Goal: Obtain resource: Obtain resource

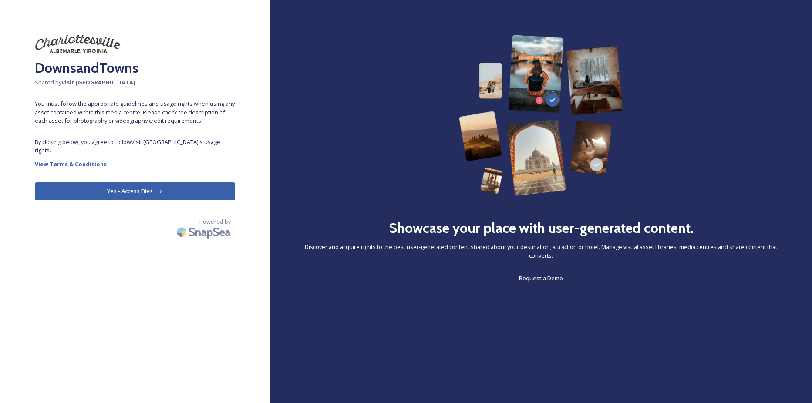
click at [135, 182] on button "Yes - Access Files" at bounding box center [135, 191] width 200 height 18
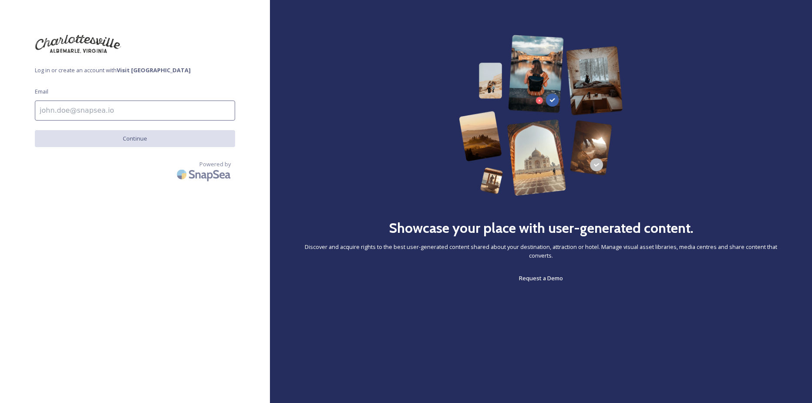
click at [89, 116] on input at bounding box center [135, 111] width 200 height 20
type input "[EMAIL_ADDRESS][DOMAIN_NAME]"
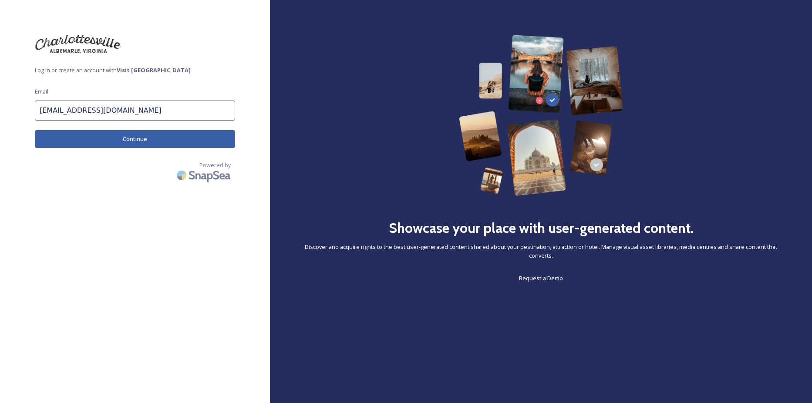
click at [160, 141] on button "Continue" at bounding box center [135, 139] width 200 height 18
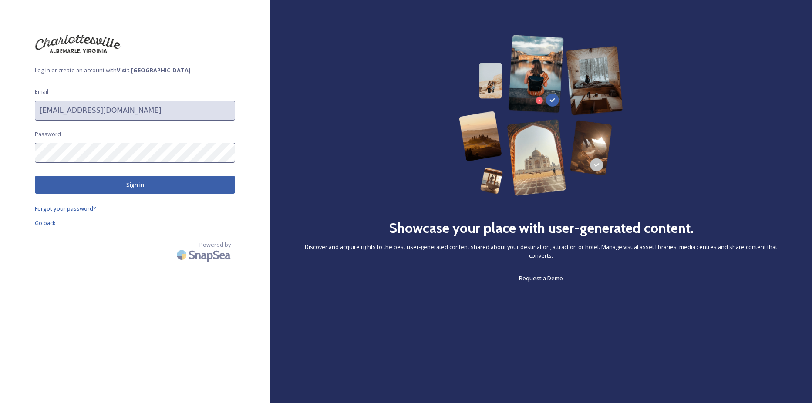
click at [114, 185] on button "Sign in" at bounding box center [135, 185] width 200 height 18
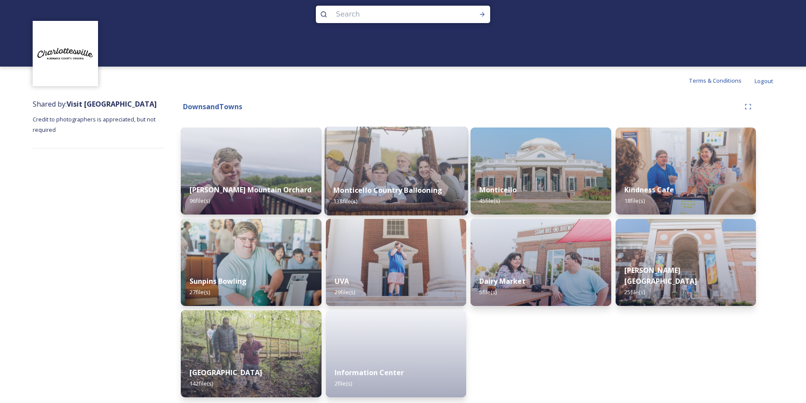
scroll to position [15, 0]
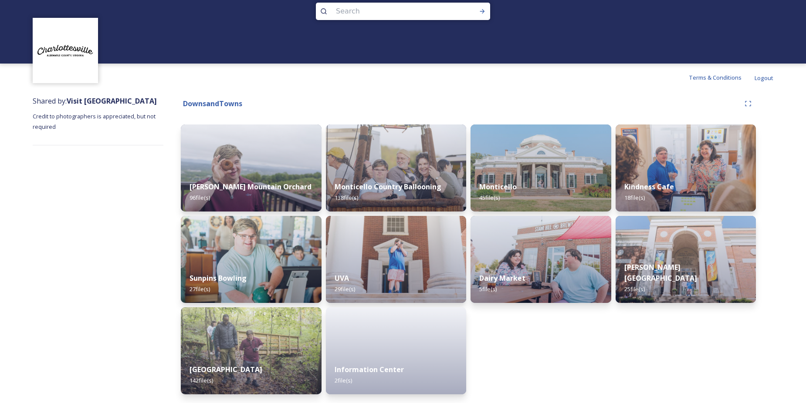
drag, startPoint x: 736, startPoint y: 164, endPoint x: 707, endPoint y: 163, distance: 28.8
click at [736, 164] on img at bounding box center [685, 168] width 141 height 87
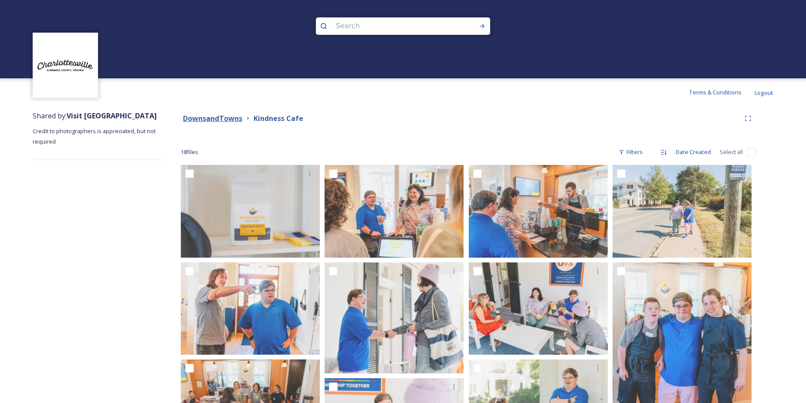
click at [228, 121] on strong "DownsandTowns" at bounding box center [212, 119] width 59 height 10
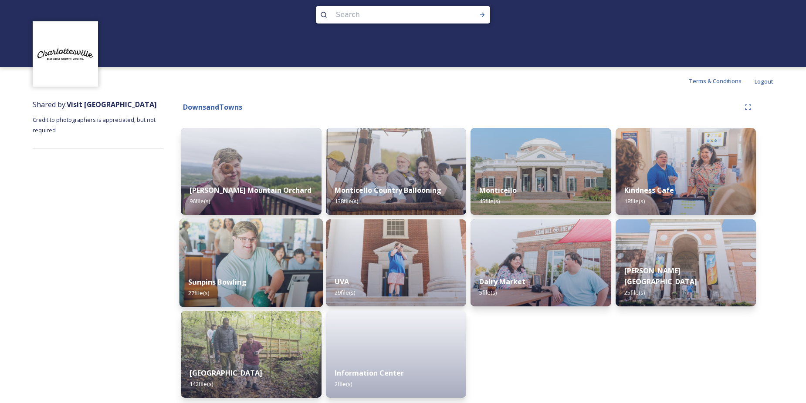
scroll to position [15, 0]
